Goal: Task Accomplishment & Management: Manage account settings

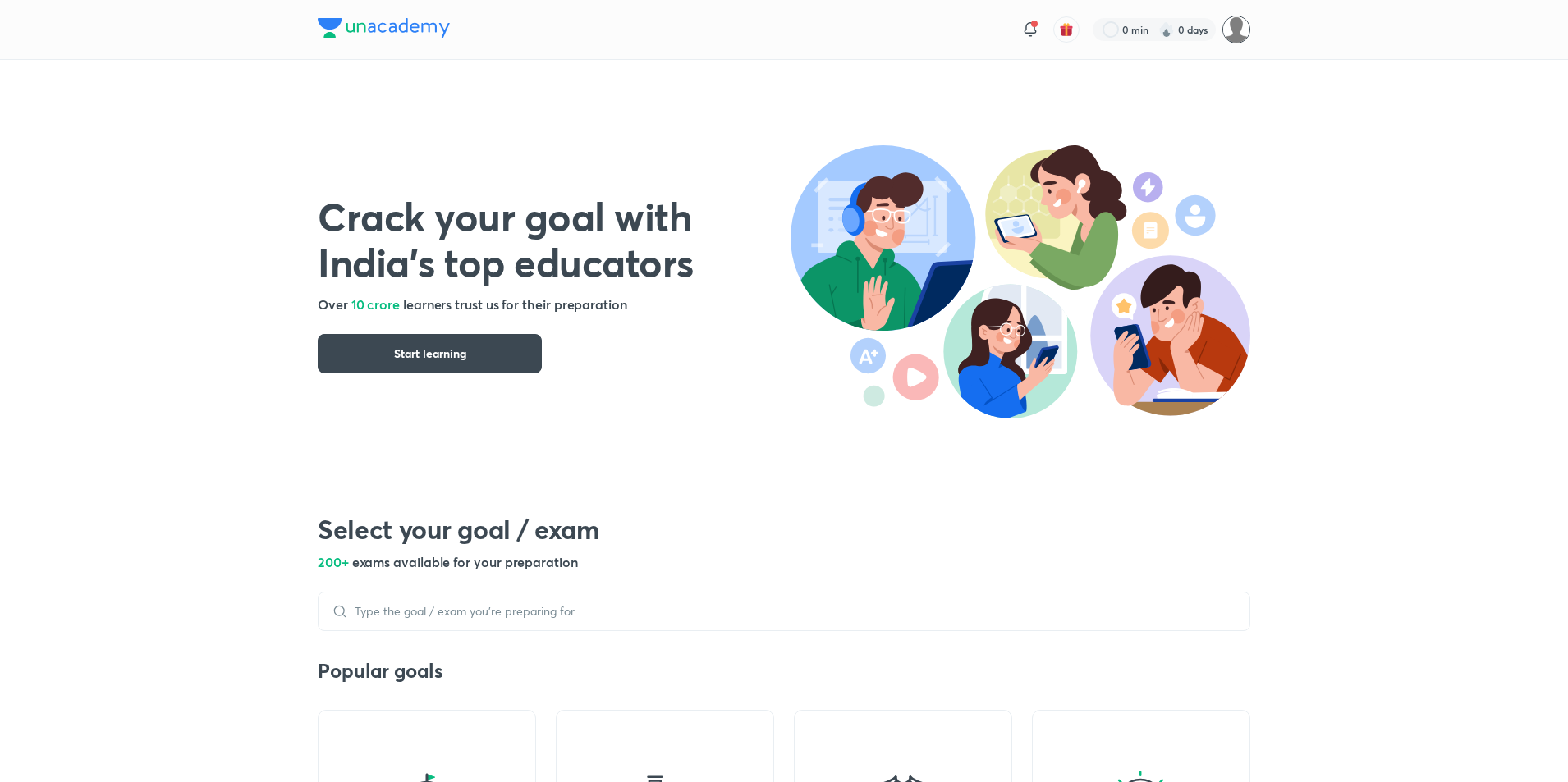
click at [1236, 30] on img at bounding box center [1237, 30] width 28 height 28
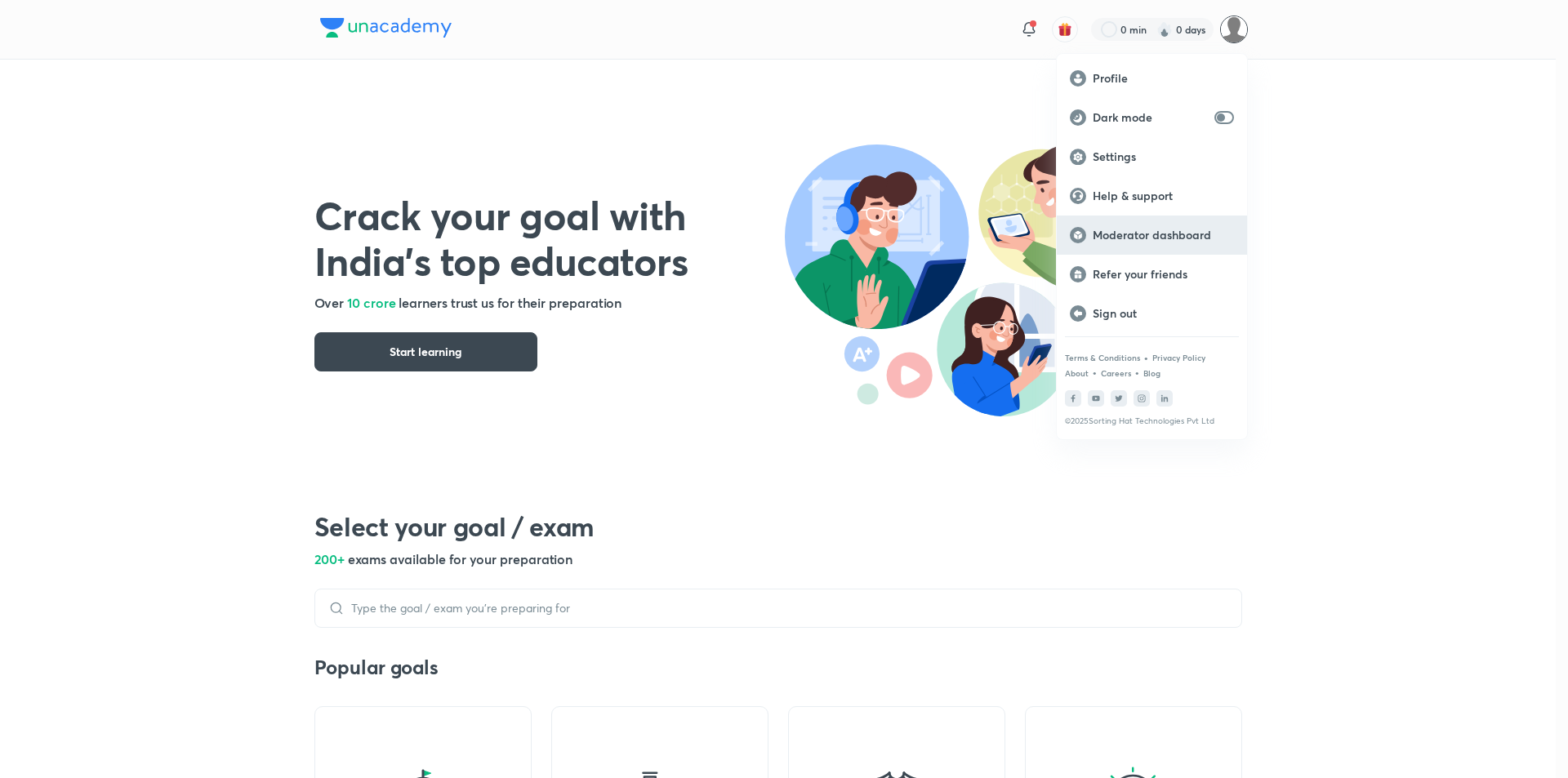
click at [1152, 230] on p "Moderator dashboard" at bounding box center [1164, 235] width 141 height 15
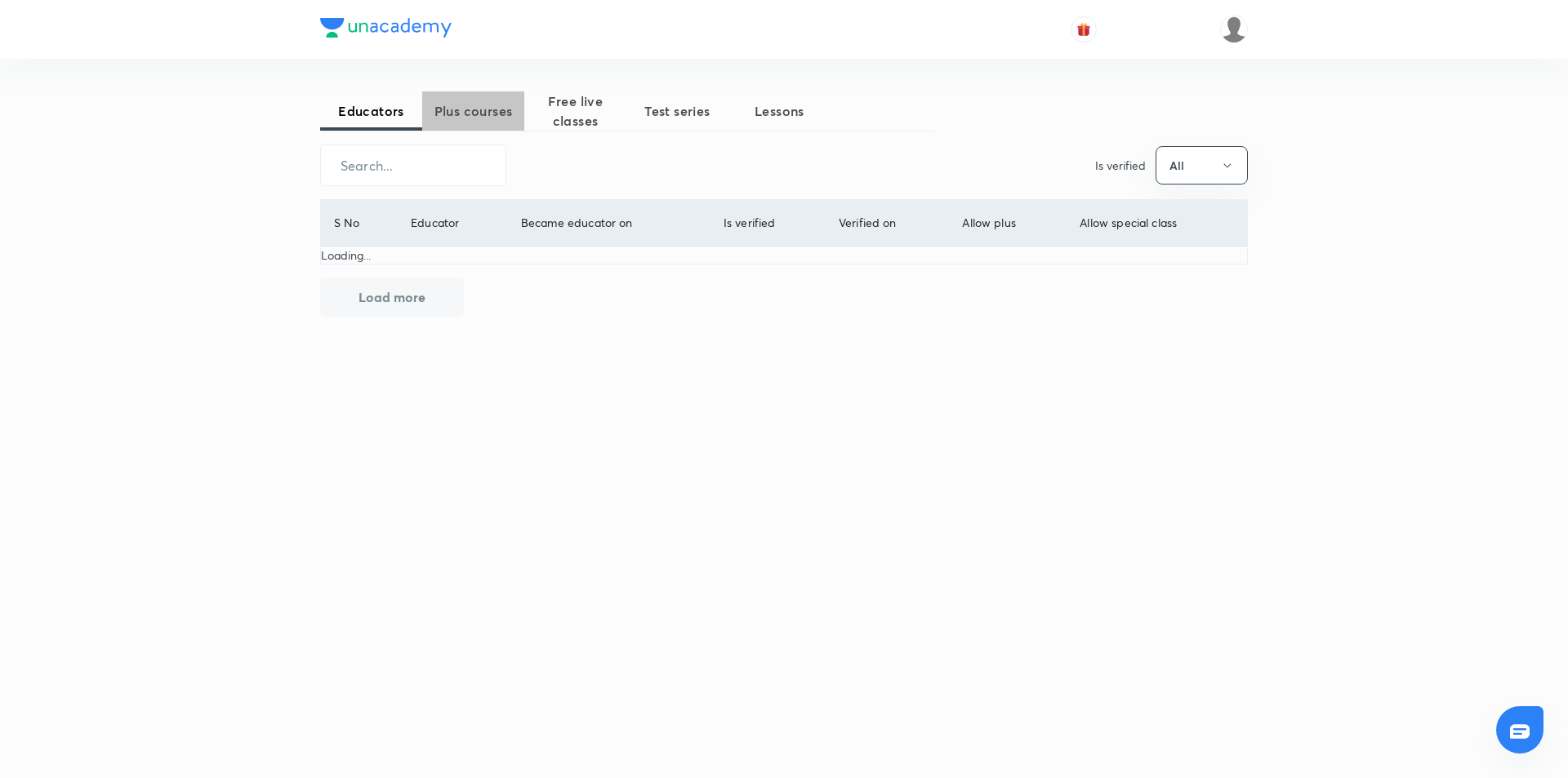
click at [474, 111] on span "Plus courses" at bounding box center [473, 111] width 102 height 20
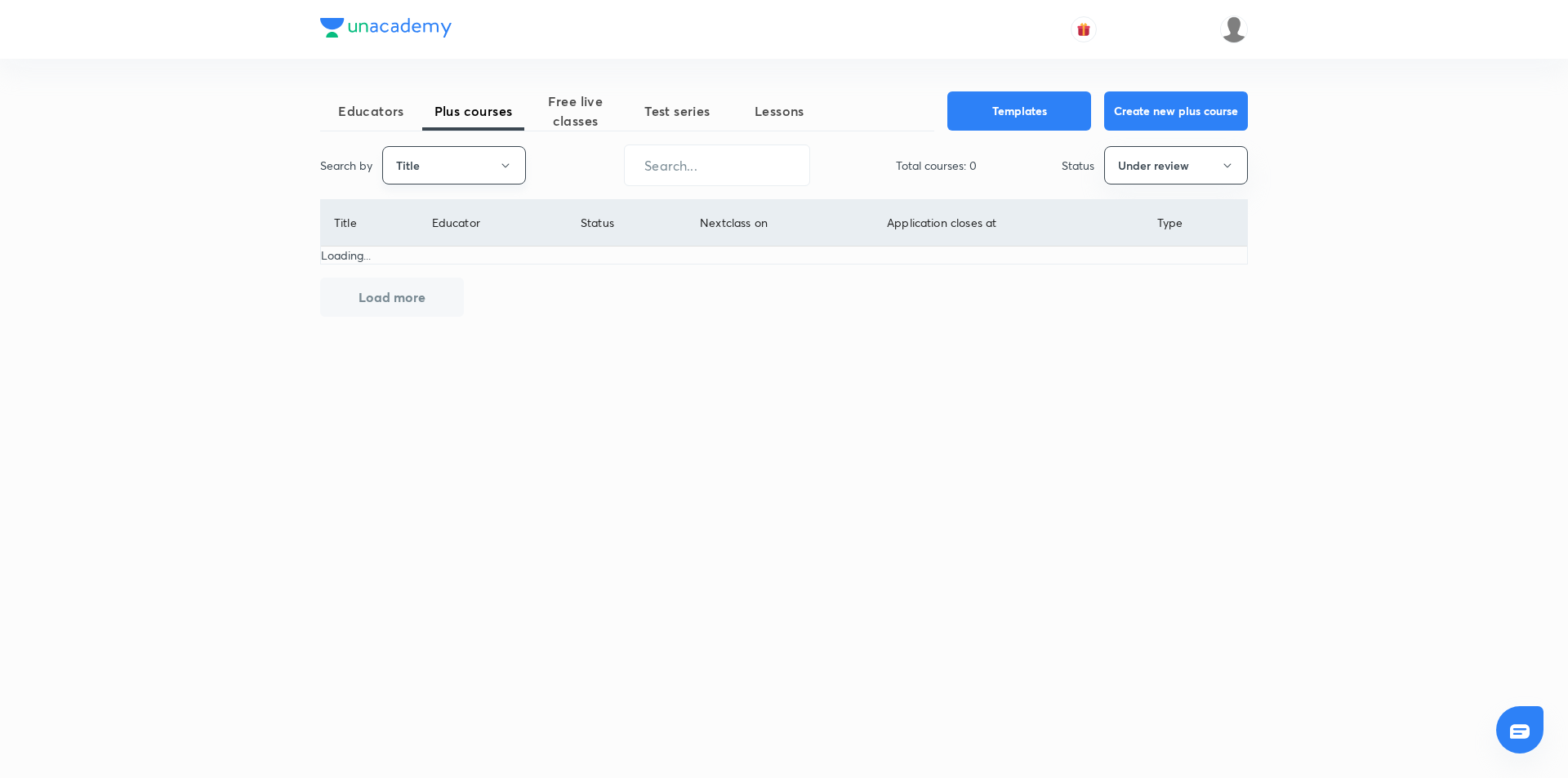
click at [482, 168] on button "Title" at bounding box center [454, 165] width 144 height 39
click at [474, 241] on span "Username" at bounding box center [454, 245] width 122 height 17
click at [1132, 172] on button "Under review" at bounding box center [1176, 165] width 144 height 39
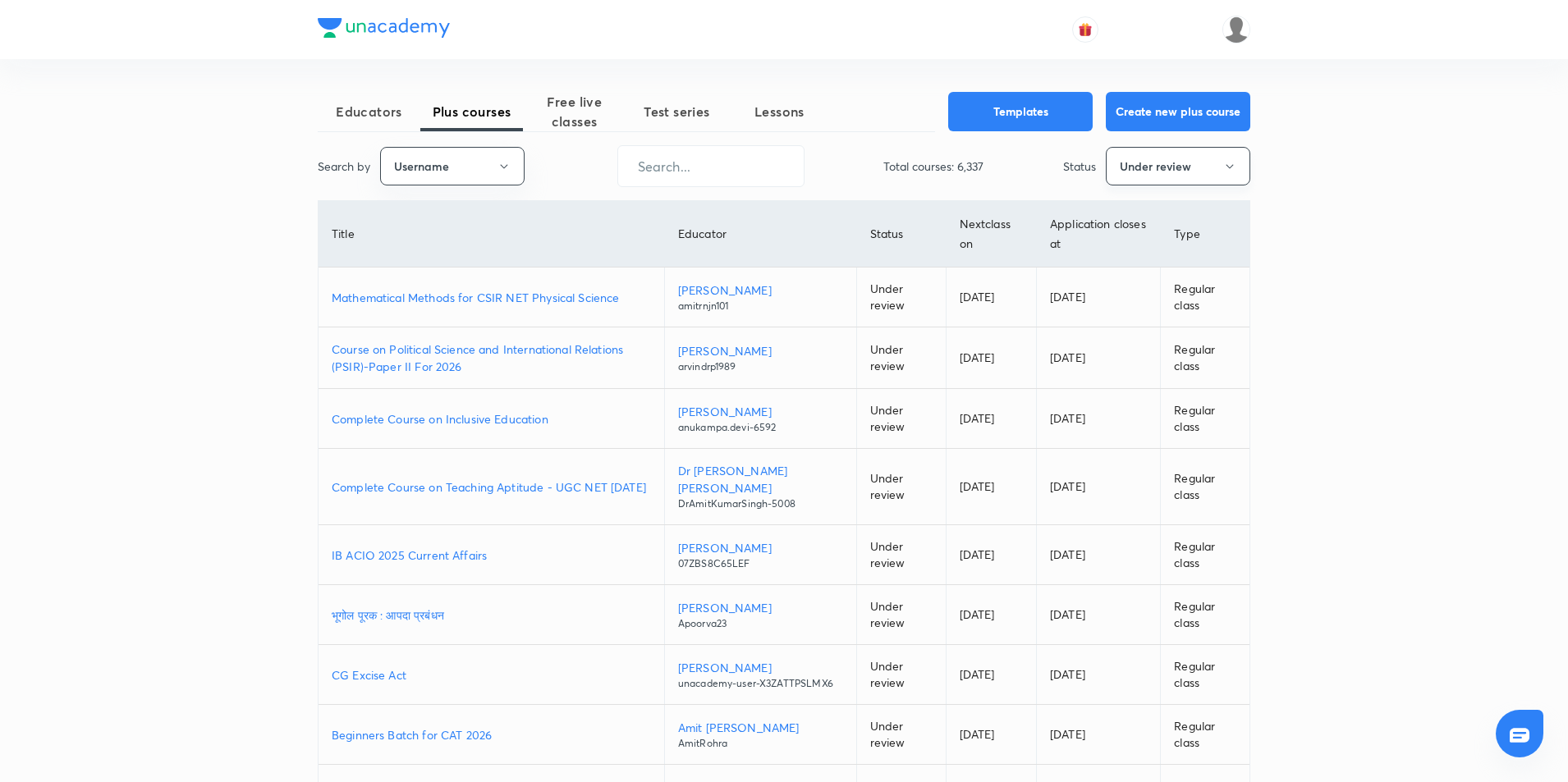
click at [1154, 175] on button "Under review" at bounding box center [1178, 166] width 145 height 39
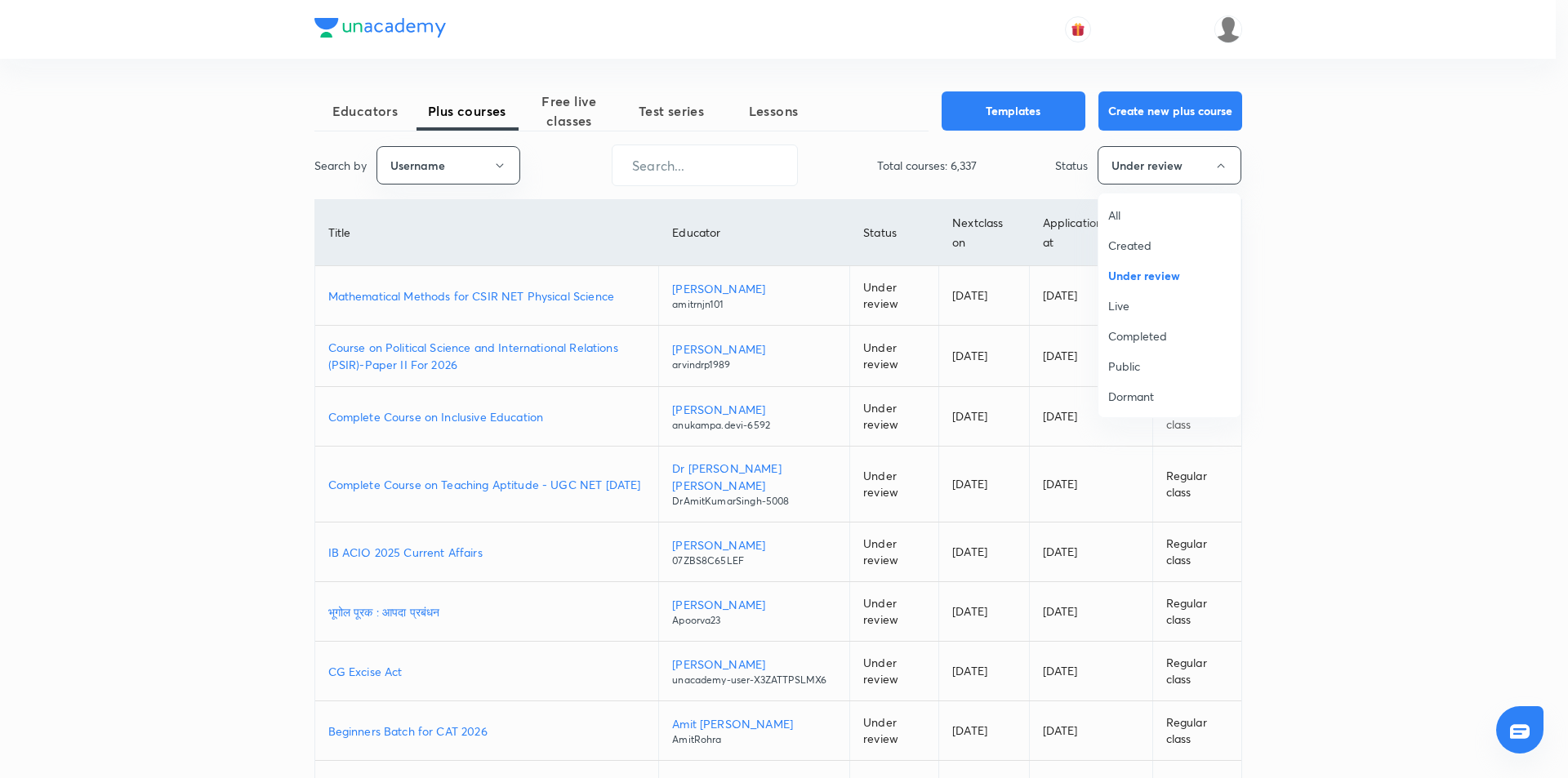
click at [1143, 216] on span "All" at bounding box center [1169, 214] width 122 height 17
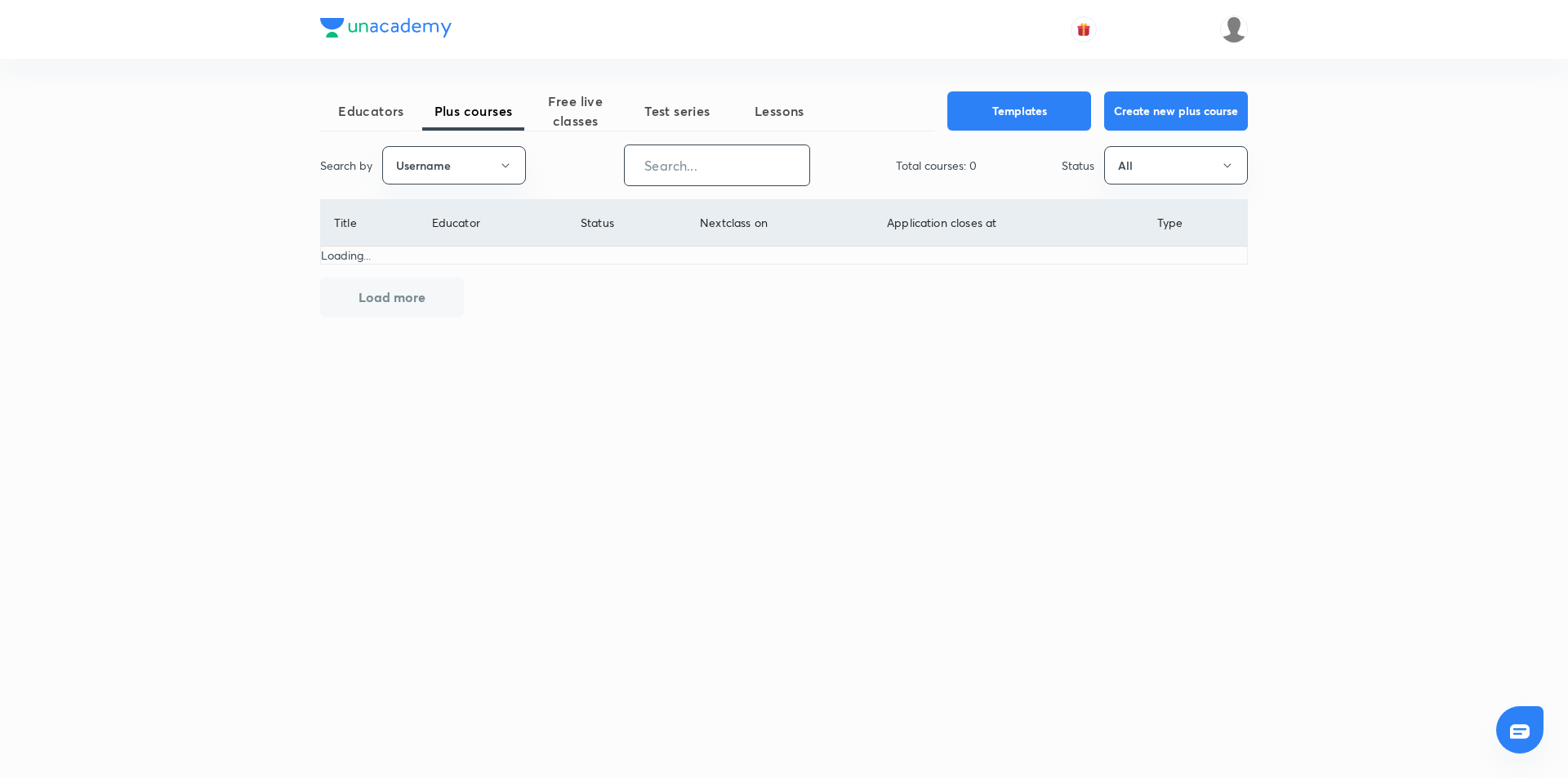
click at [705, 159] on input "text" at bounding box center [717, 165] width 185 height 42
paste input "armanya.classes-8337"
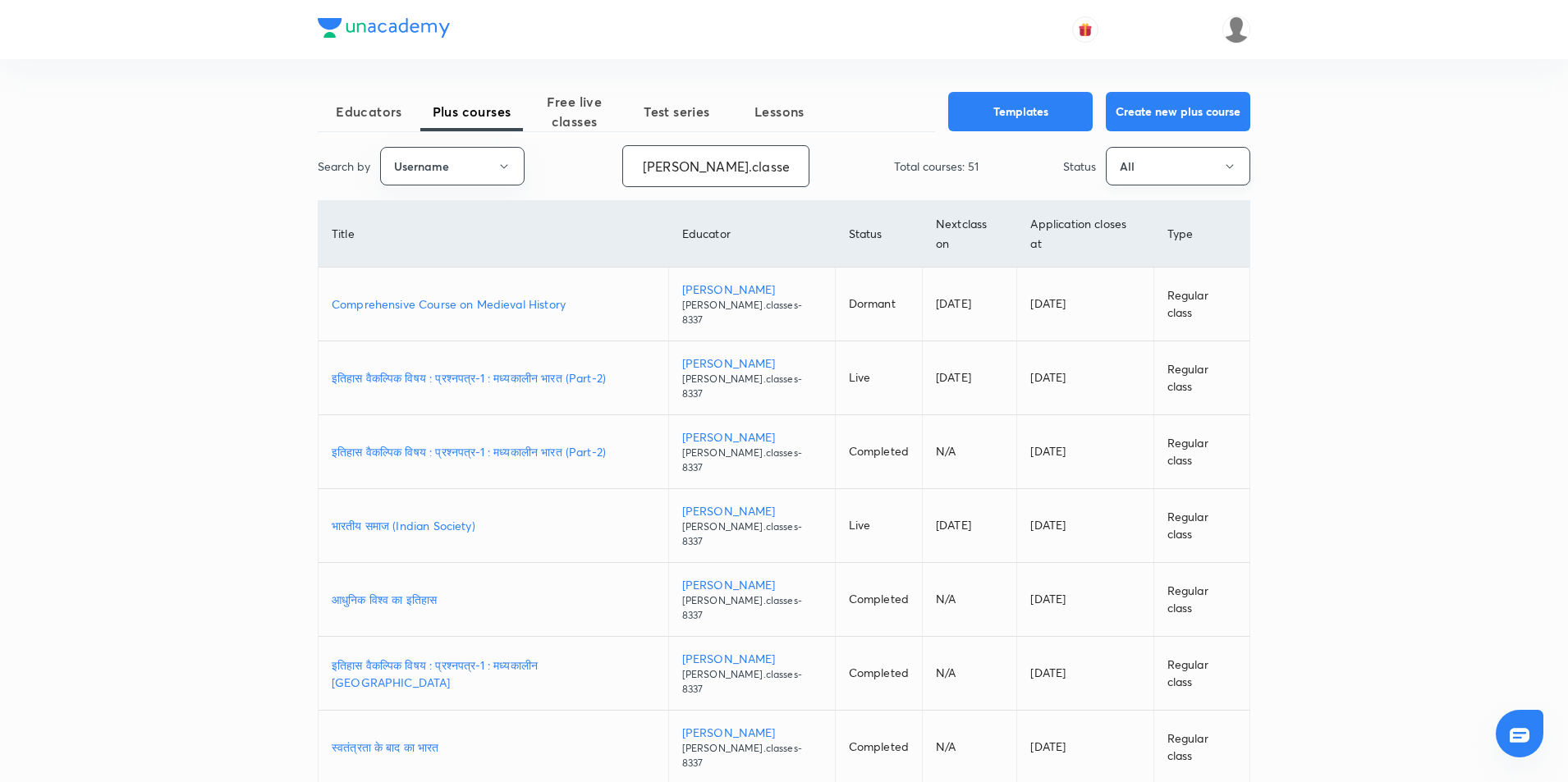
type input "[PERSON_NAME].classes-8337"
click at [1134, 171] on button "All" at bounding box center [1178, 166] width 145 height 39
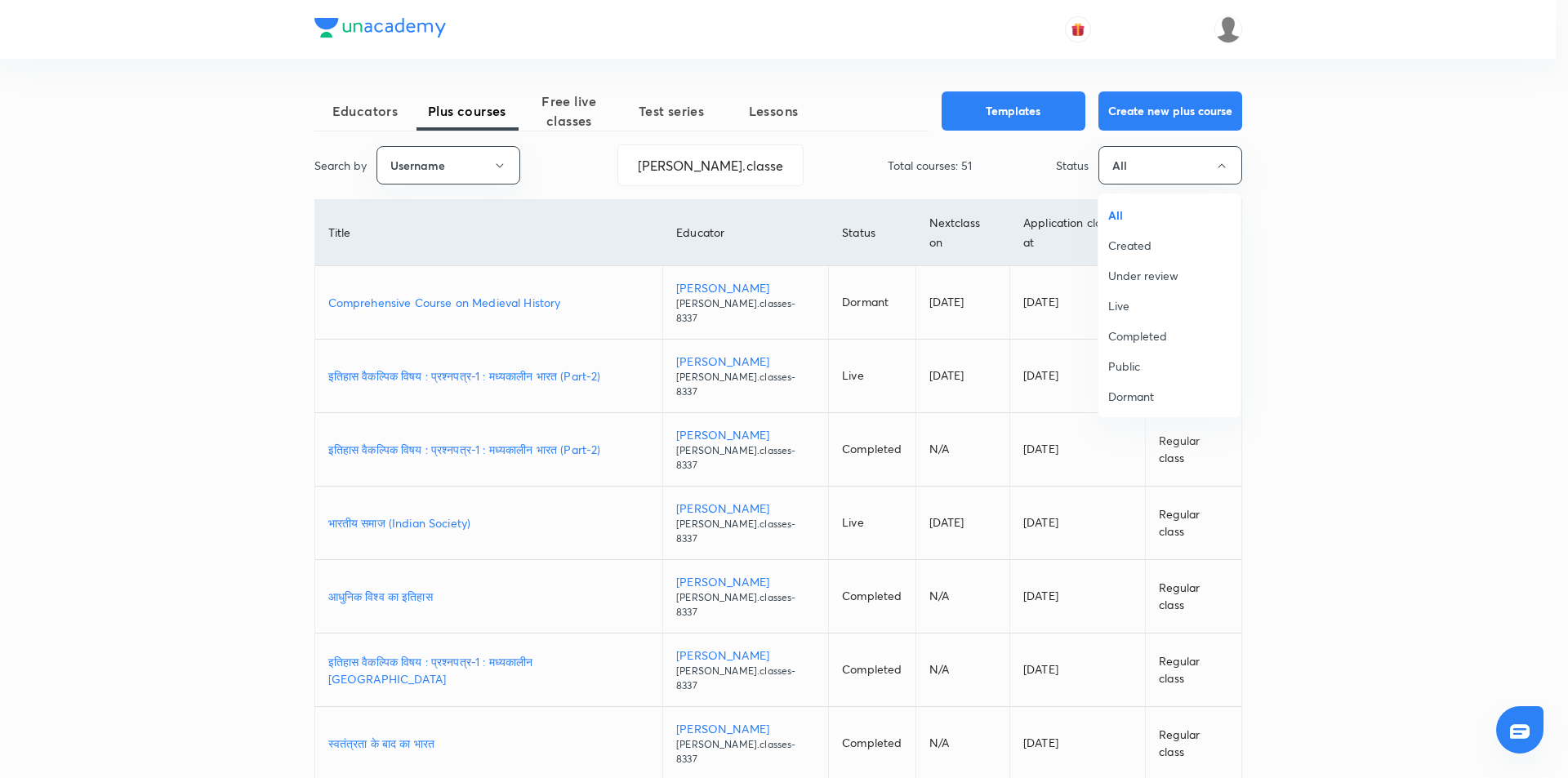
click at [1128, 297] on li "Live" at bounding box center [1169, 306] width 142 height 30
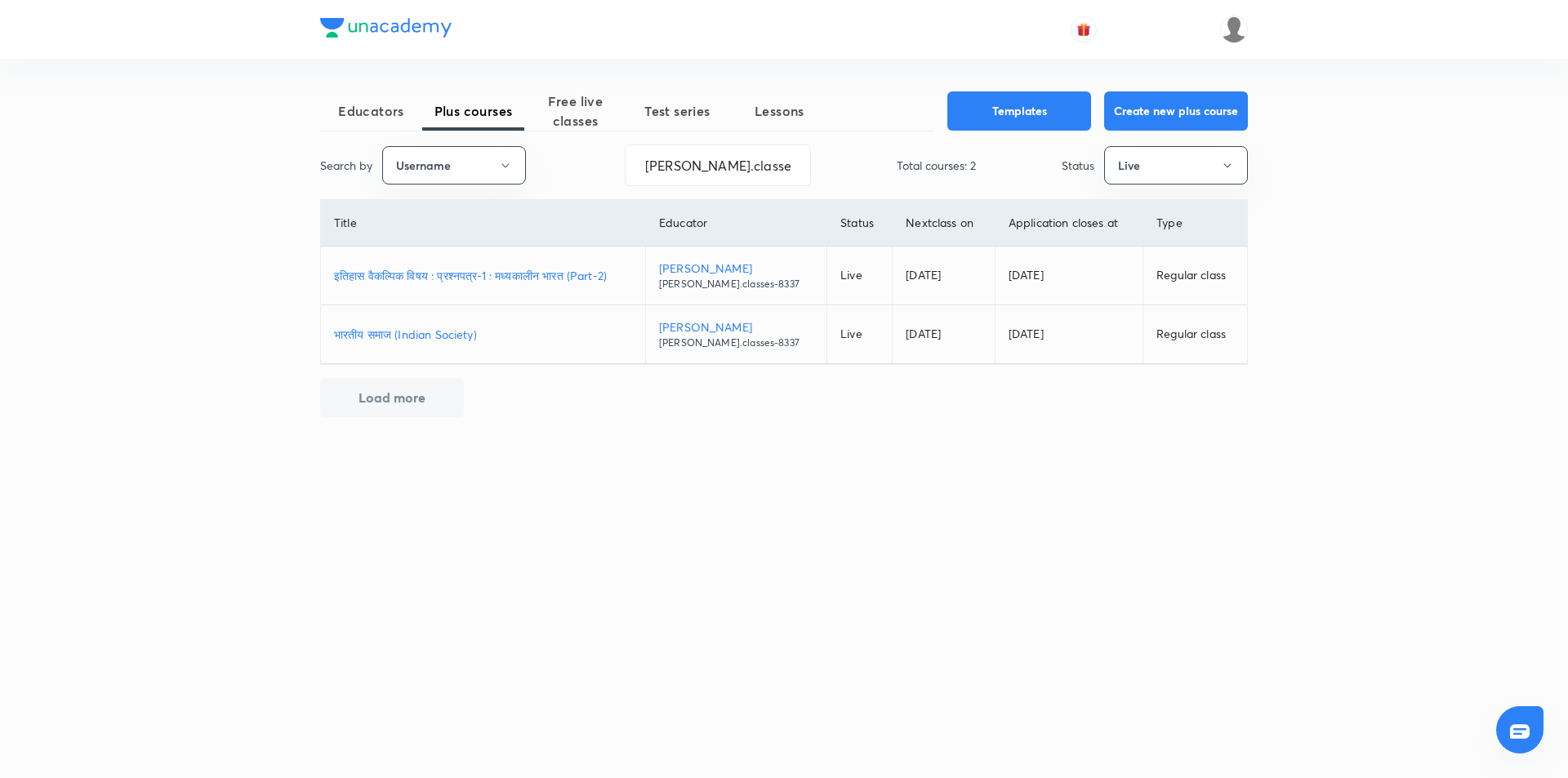
click at [544, 271] on p "इतिहास वैकल्पिक विषय : प्रश्नपत्र-1 : मध्यकालीन भारत (Part-2)" at bounding box center [482, 275] width 298 height 17
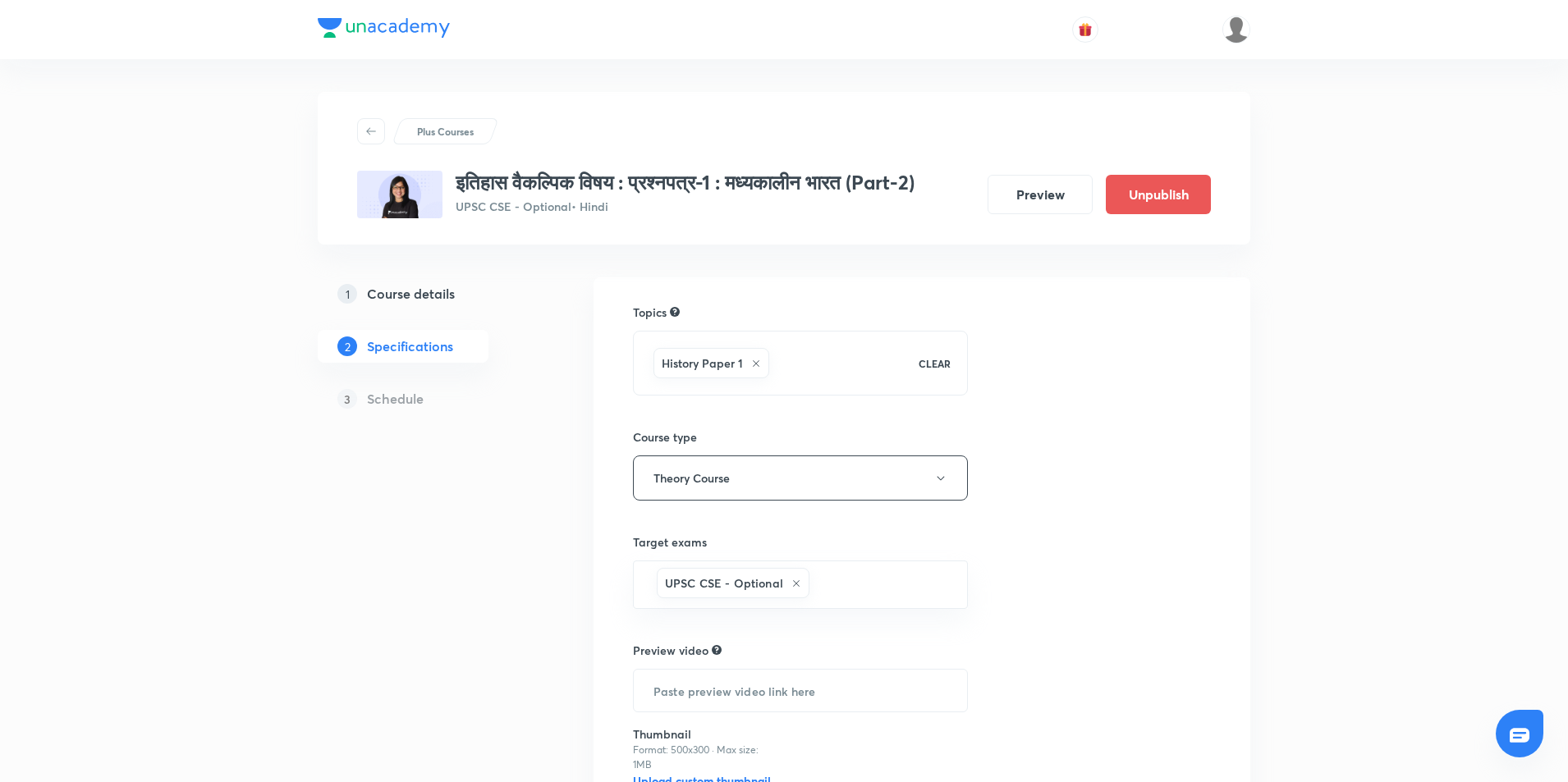
scroll to position [166, 0]
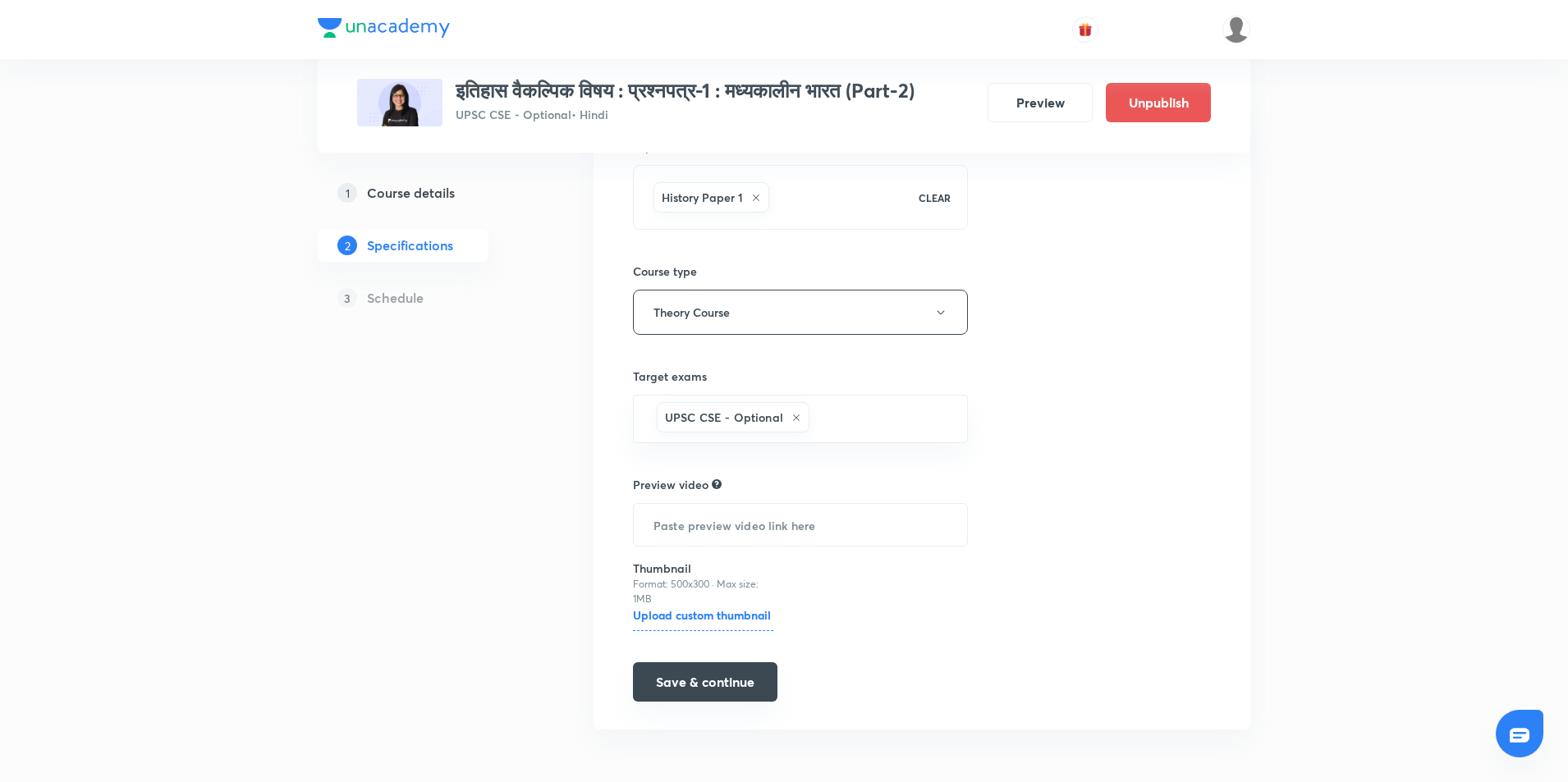
click at [715, 693] on button "Save & continue" at bounding box center [705, 682] width 145 height 40
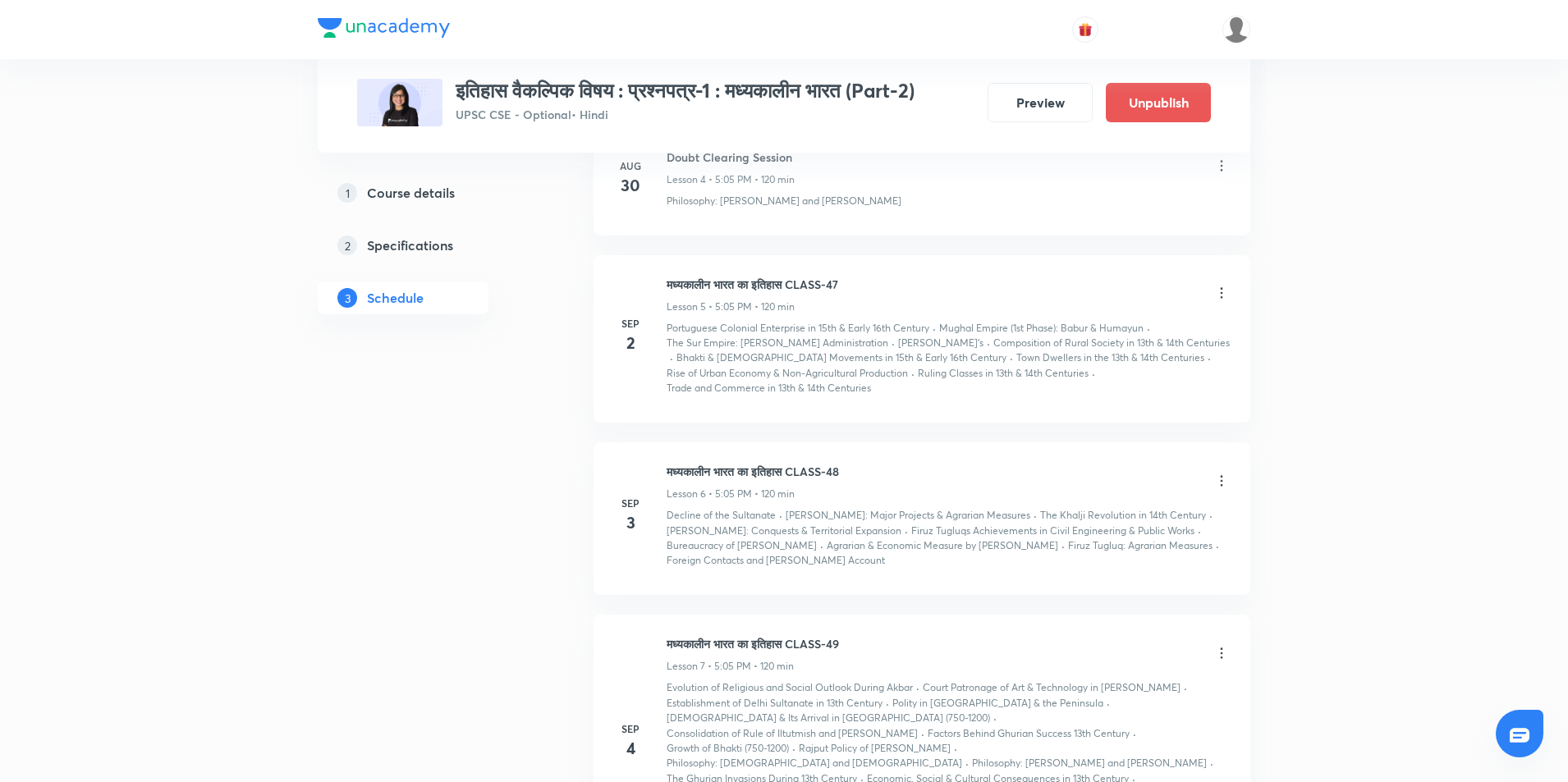
scroll to position [1630, 0]
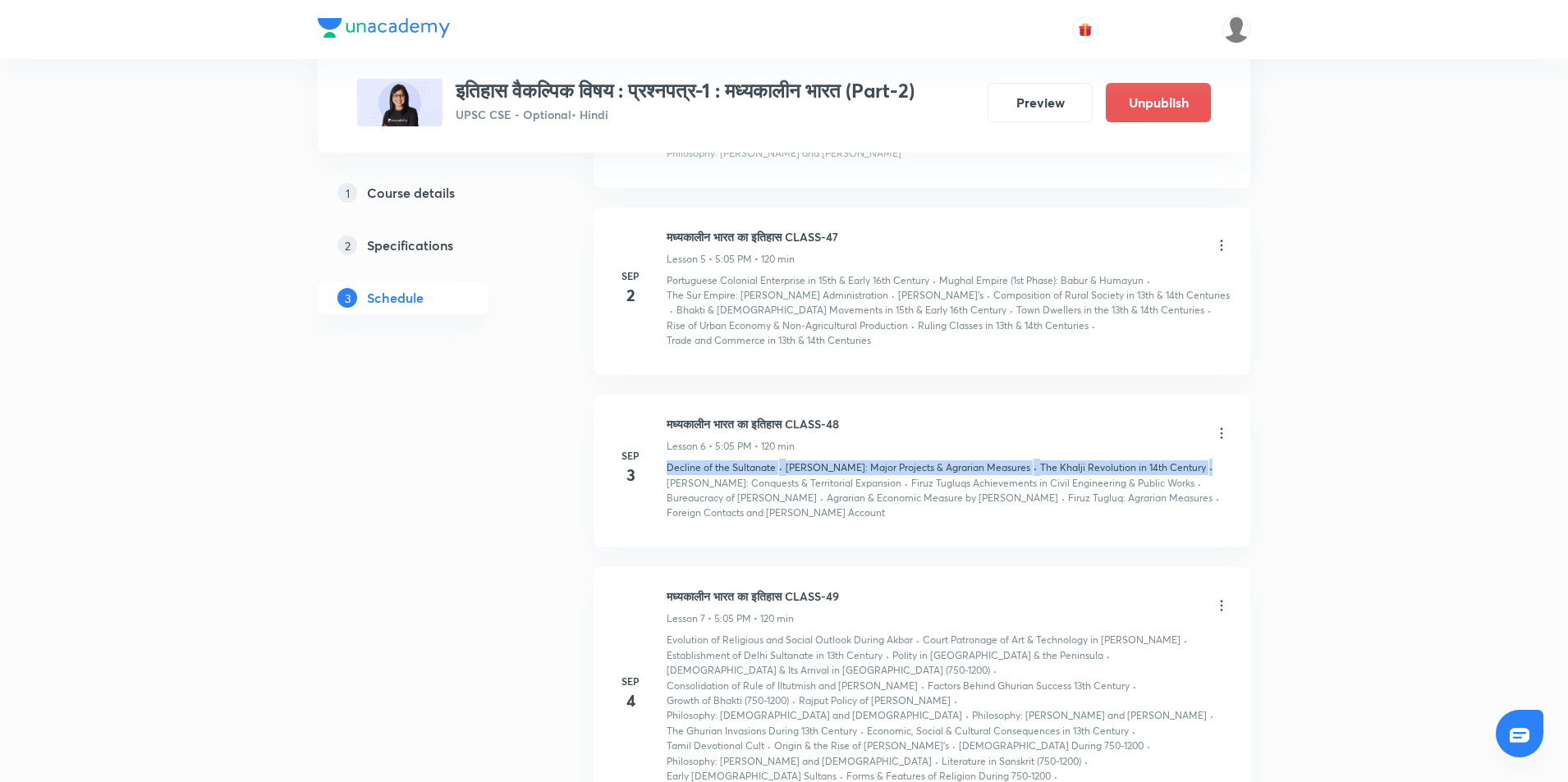
drag, startPoint x: 1222, startPoint y: 391, endPoint x: 1237, endPoint y: 422, distance: 34.4
click at [1237, 422] on li "Sep 3 मध्यकालीन भारत का इतिहास CLASS-48 Lesson 6 • 5:05 PM • 120 min Decline of…" at bounding box center [922, 471] width 657 height 153
click at [1222, 240] on icon at bounding box center [1222, 245] width 2 height 11
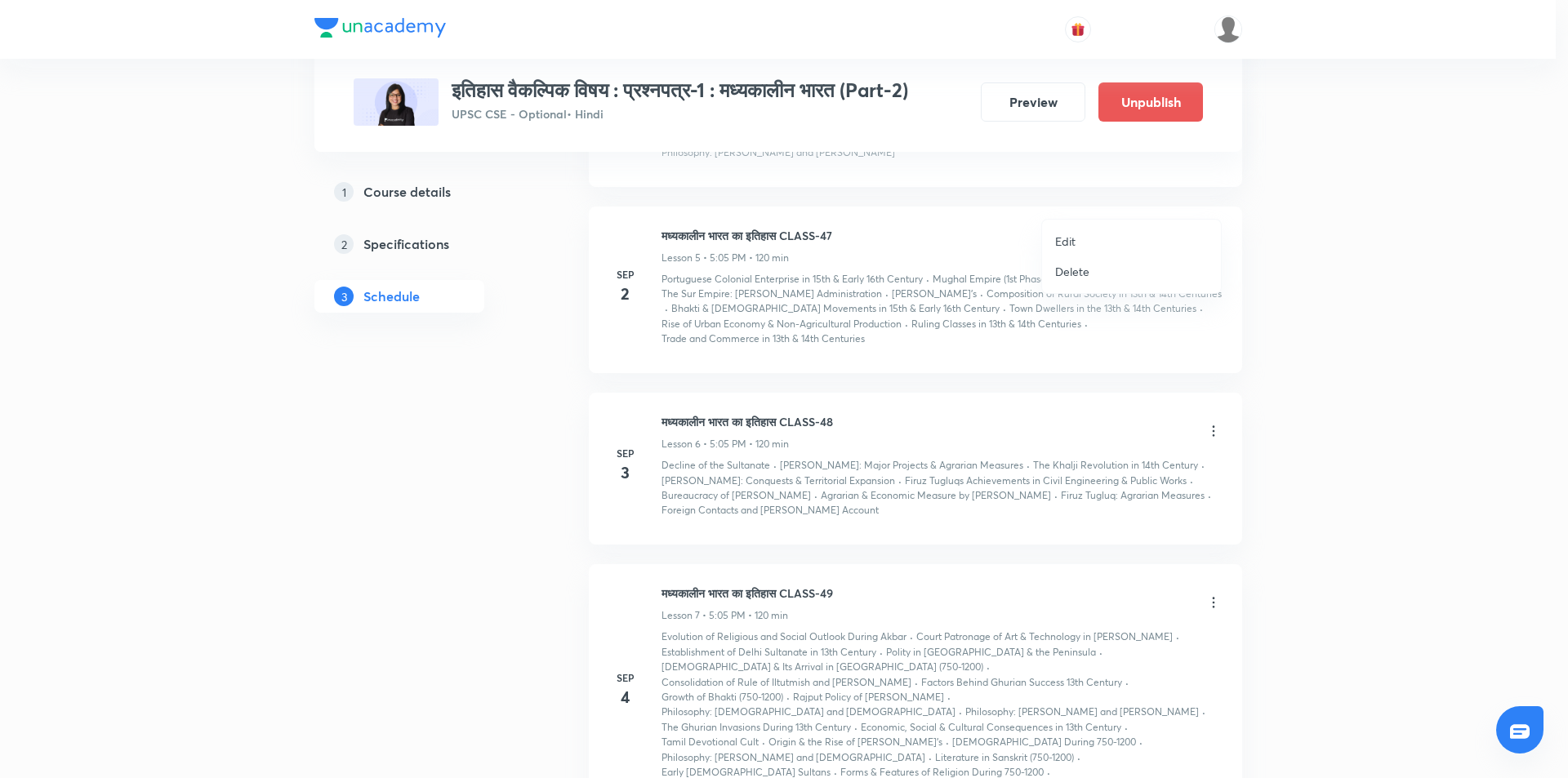
click at [1107, 277] on li "Delete" at bounding box center [1132, 271] width 179 height 30
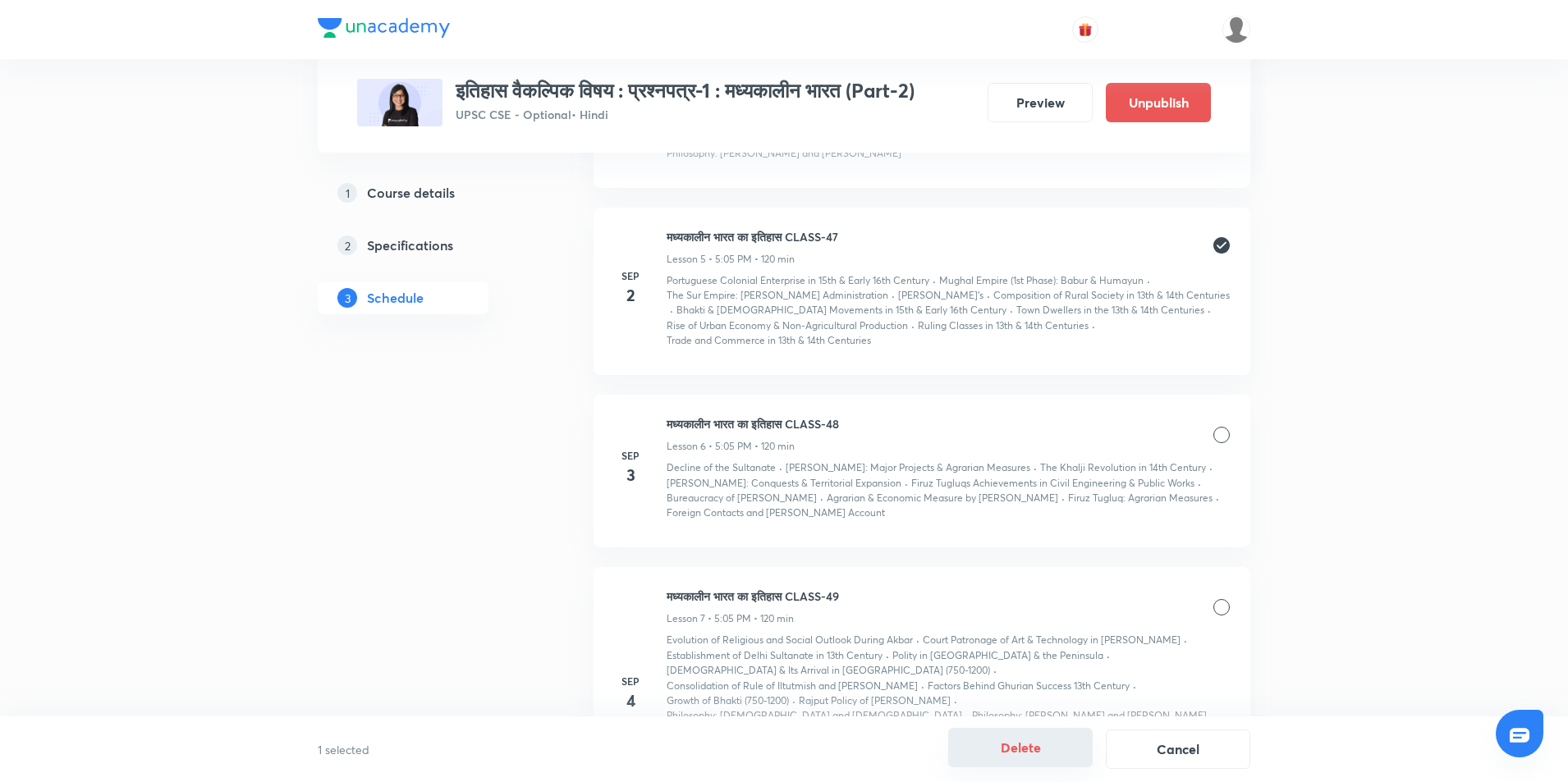
click at [1016, 751] on button "Delete" at bounding box center [1020, 748] width 145 height 40
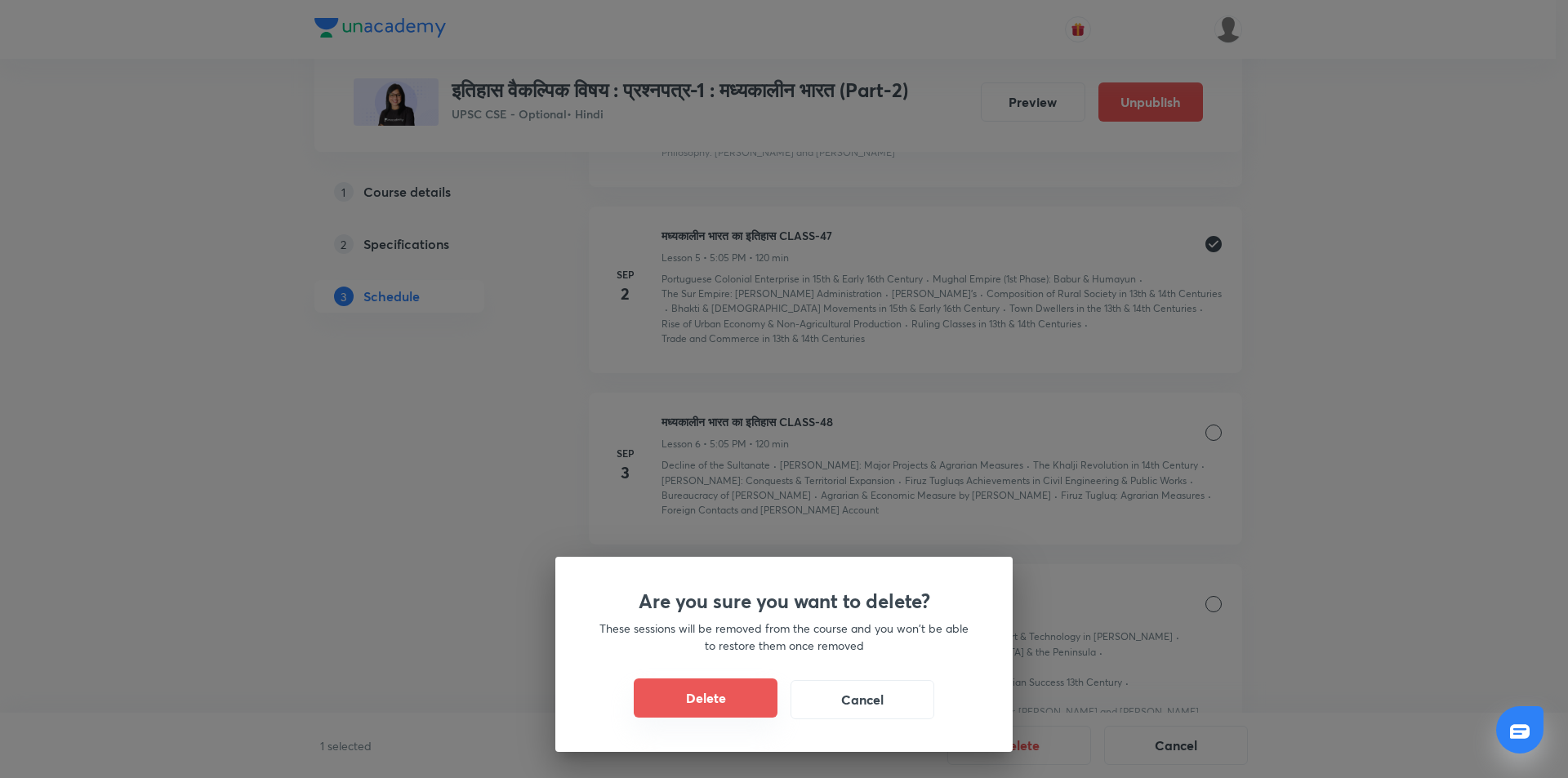
click at [723, 696] on button "Delete" at bounding box center [705, 698] width 144 height 39
